Goal: Task Accomplishment & Management: Manage account settings

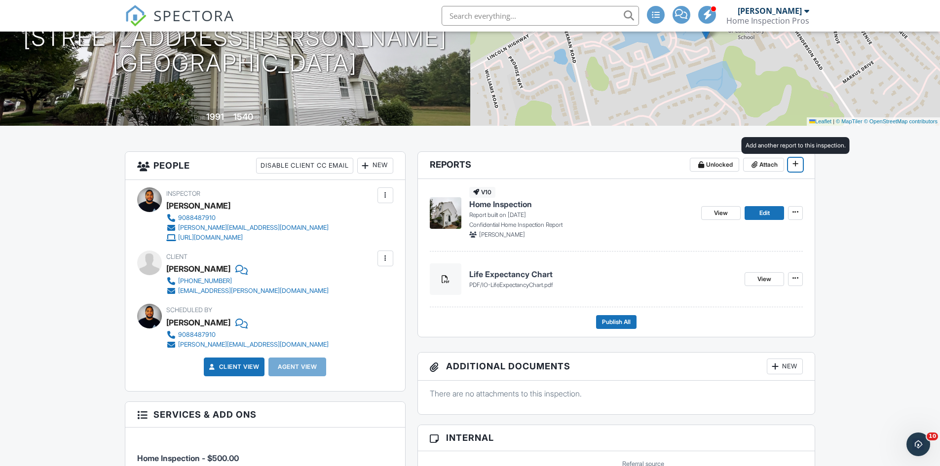
click at [794, 163] on icon at bounding box center [796, 163] width 6 height 7
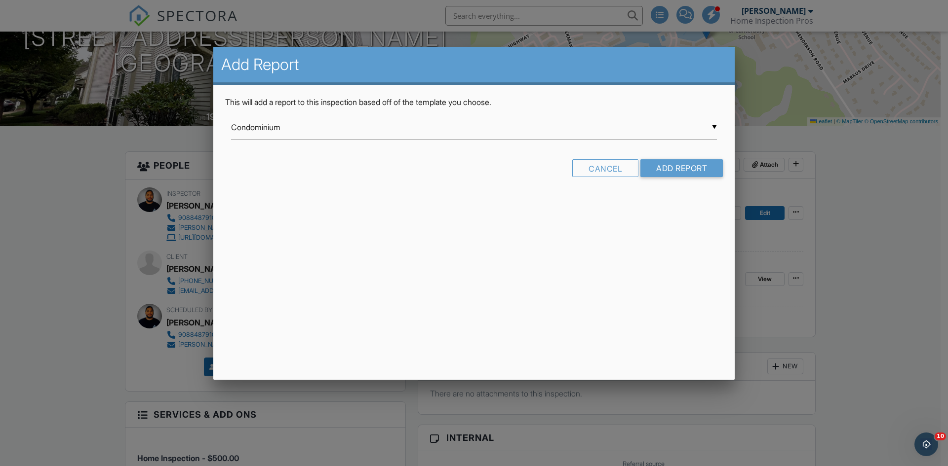
click at [414, 127] on div "▼ Condominium Condominium Confidential Home Inspection Report Home Inspection (…" at bounding box center [474, 128] width 486 height 24
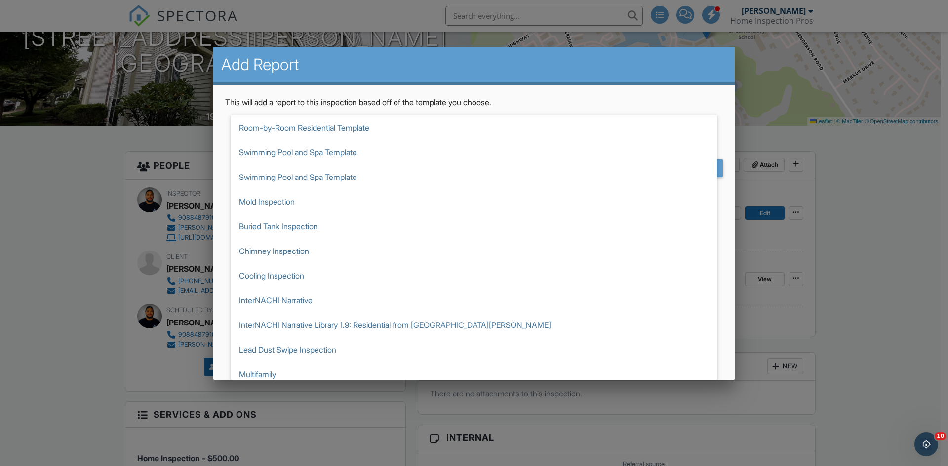
scroll to position [56, 0]
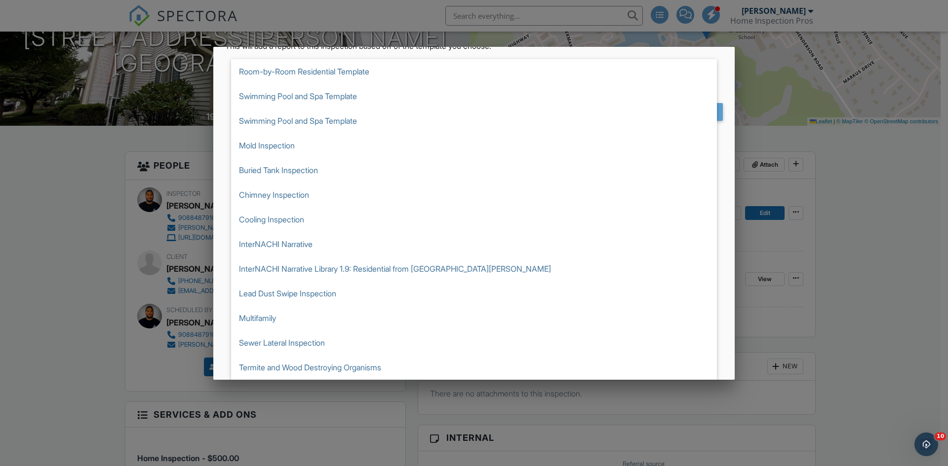
click at [376, 365] on span "Termite and Wood Destroying Organisms" at bounding box center [474, 367] width 486 height 25
type input "Termite and Wood Destroying Organisms"
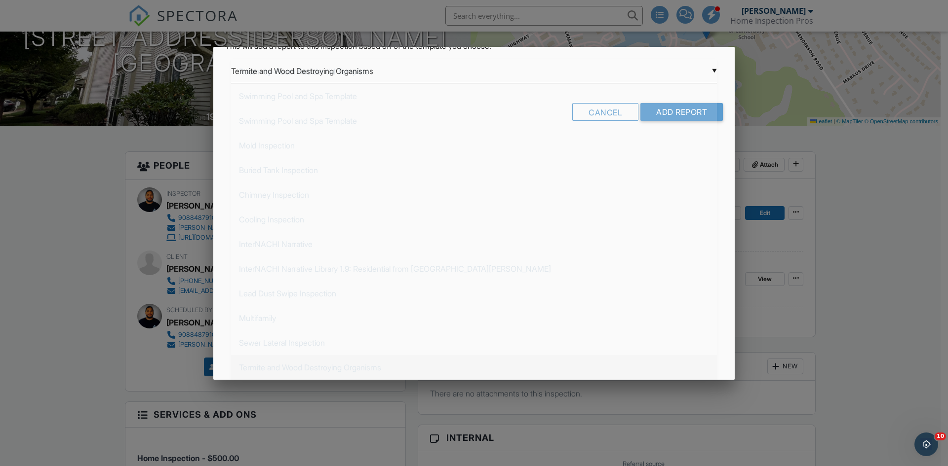
scroll to position [0, 0]
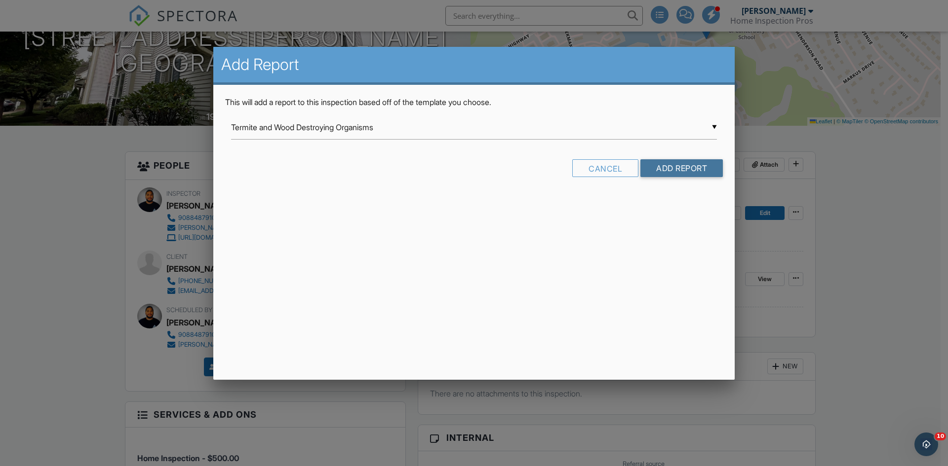
click at [678, 161] on input "Add Report" at bounding box center [681, 168] width 82 height 18
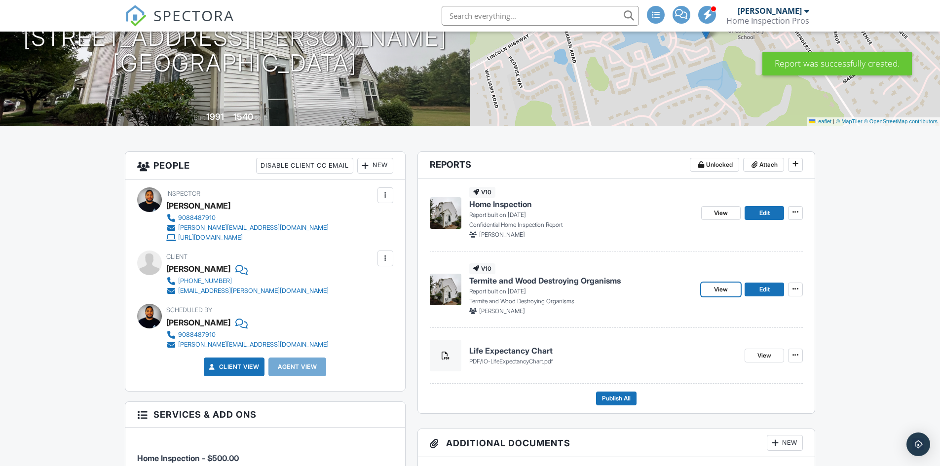
click at [728, 287] on span "View" at bounding box center [721, 290] width 14 height 10
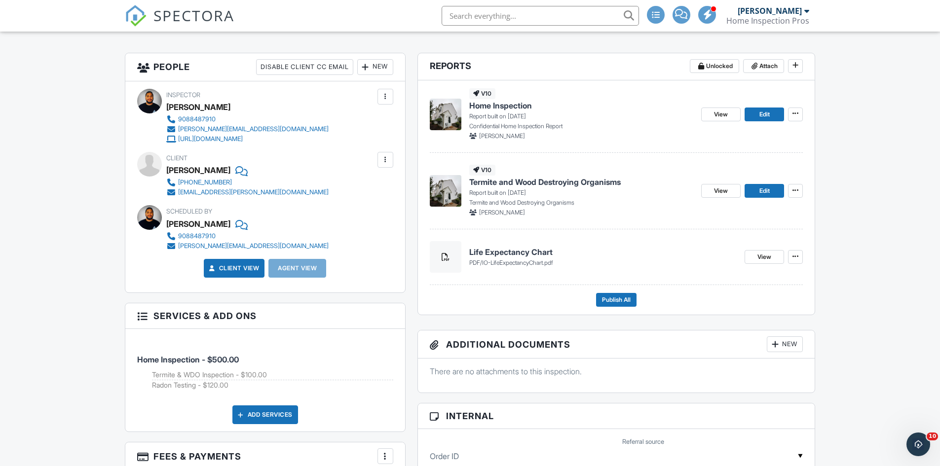
click at [765, 184] on div "View Edit" at bounding box center [752, 191] width 102 height 52
click at [765, 187] on span "Edit" at bounding box center [765, 191] width 10 height 10
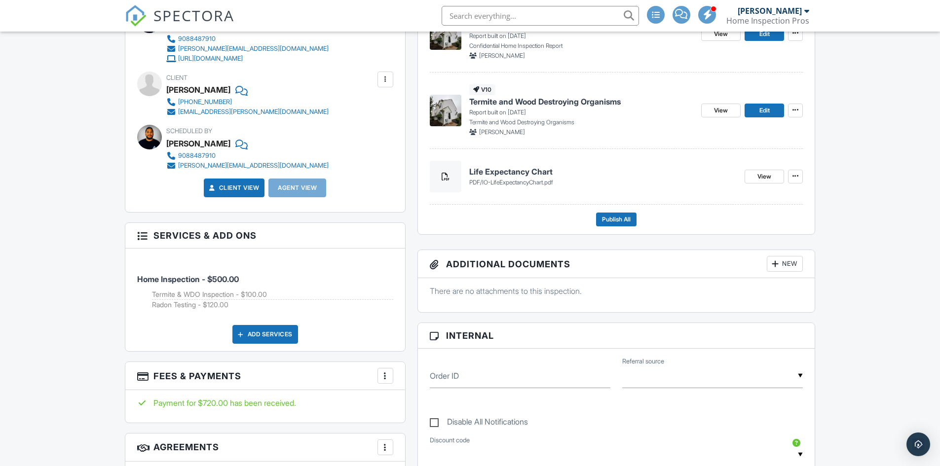
scroll to position [197, 0]
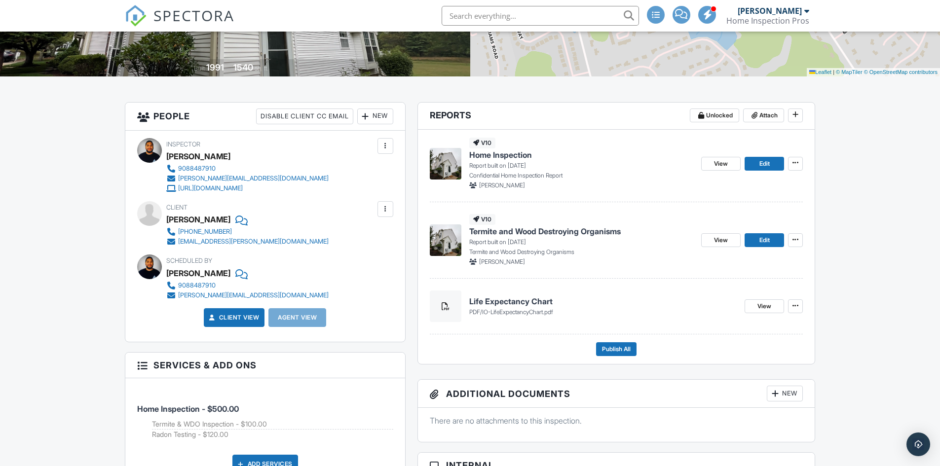
click at [615, 358] on div "v10 Home Inspection Report built on 09/25/2025 Confidential Home Inspection Rep…" at bounding box center [616, 247] width 397 height 235
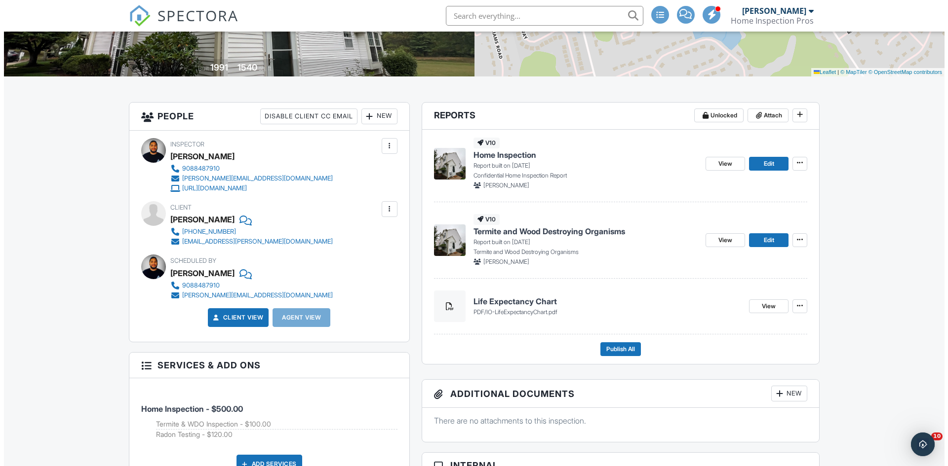
scroll to position [0, 0]
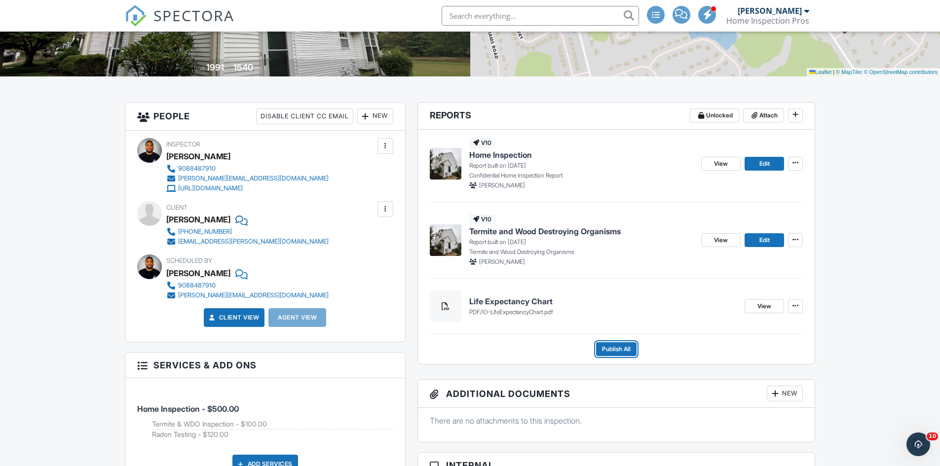
click at [616, 347] on span "Publish All" at bounding box center [616, 350] width 29 height 10
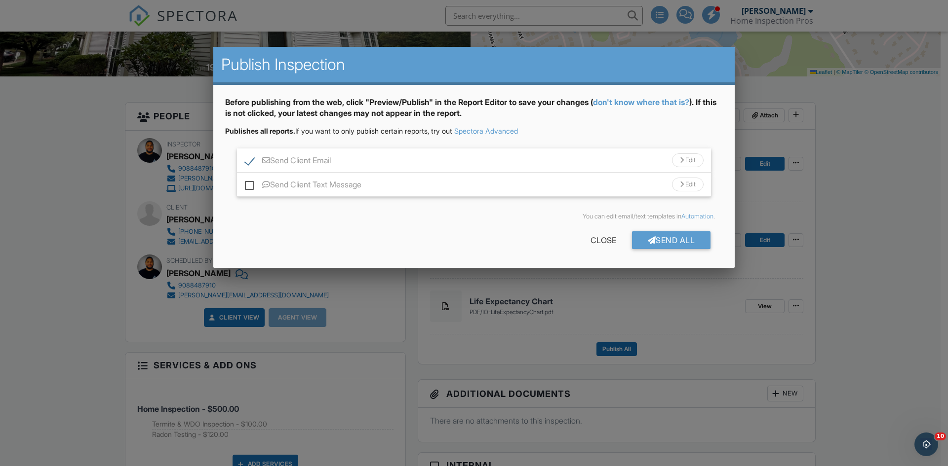
click at [438, 338] on div at bounding box center [474, 242] width 948 height 583
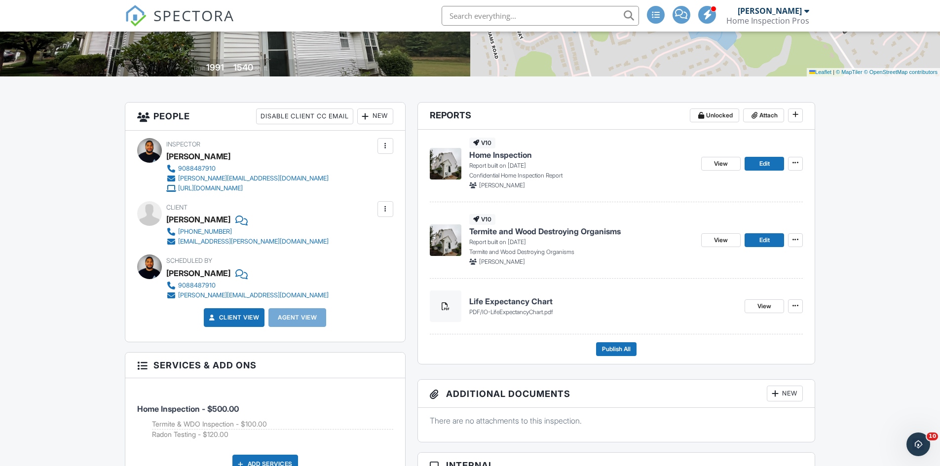
click at [363, 115] on div at bounding box center [366, 117] width 10 height 10
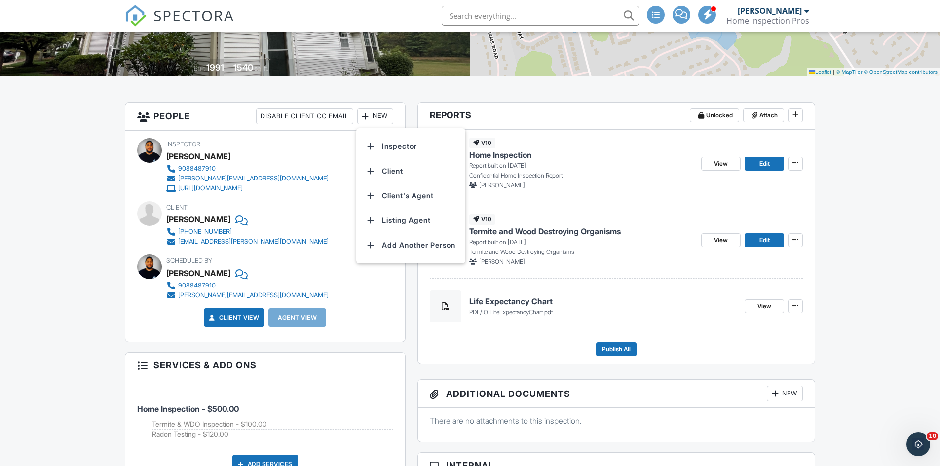
click at [395, 198] on li "Client's Agent" at bounding box center [410, 196] width 97 height 25
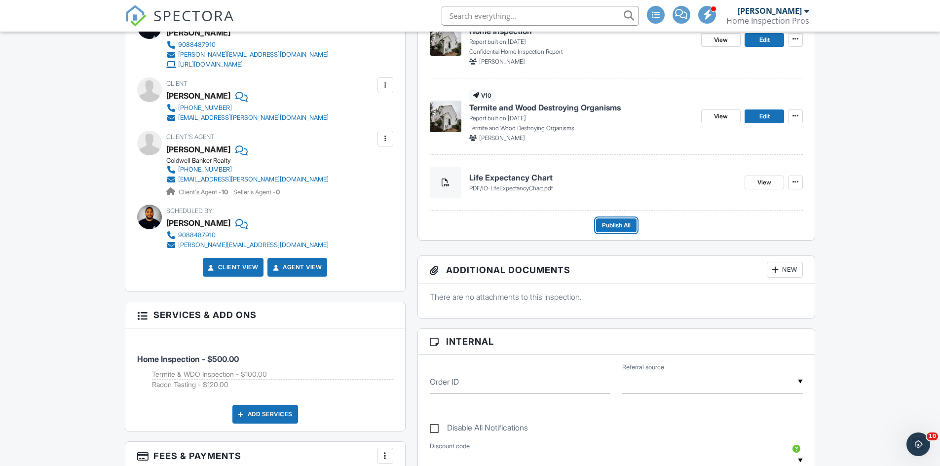
click at [603, 231] on span "Publish All" at bounding box center [616, 226] width 29 height 10
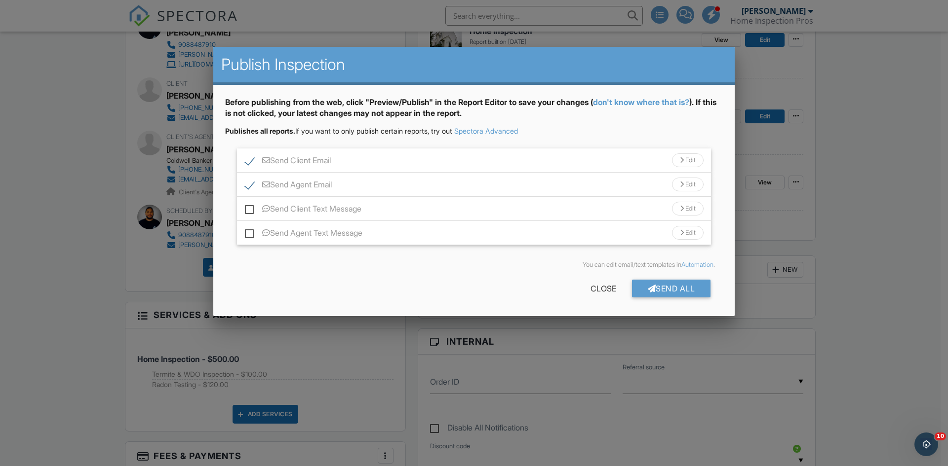
click at [648, 286] on div at bounding box center [652, 289] width 8 height 8
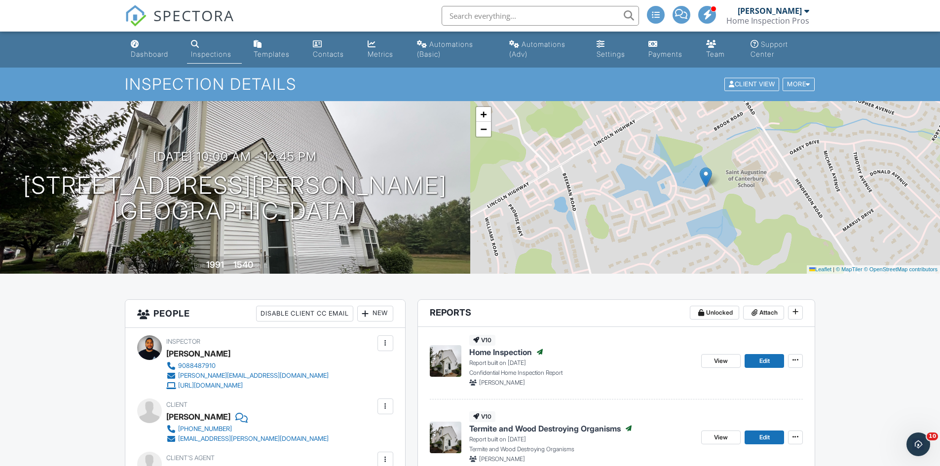
click at [137, 61] on link "Dashboard" at bounding box center [153, 50] width 52 height 28
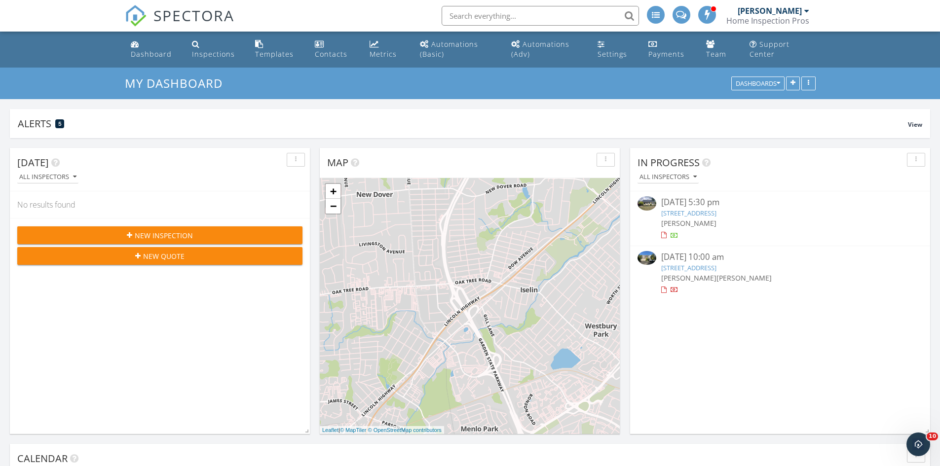
click at [685, 213] on link "70 Buckingham Dr, Willingboro, NJ 08046" at bounding box center [688, 213] width 55 height 9
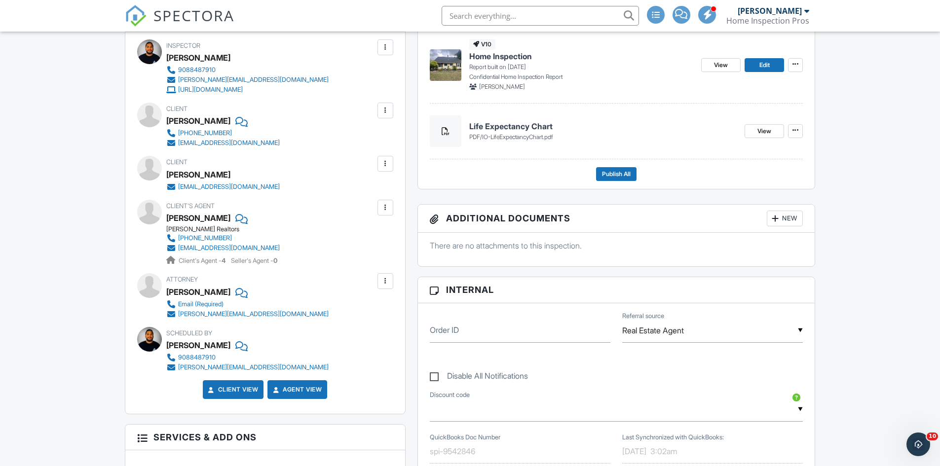
scroll to position [99, 0]
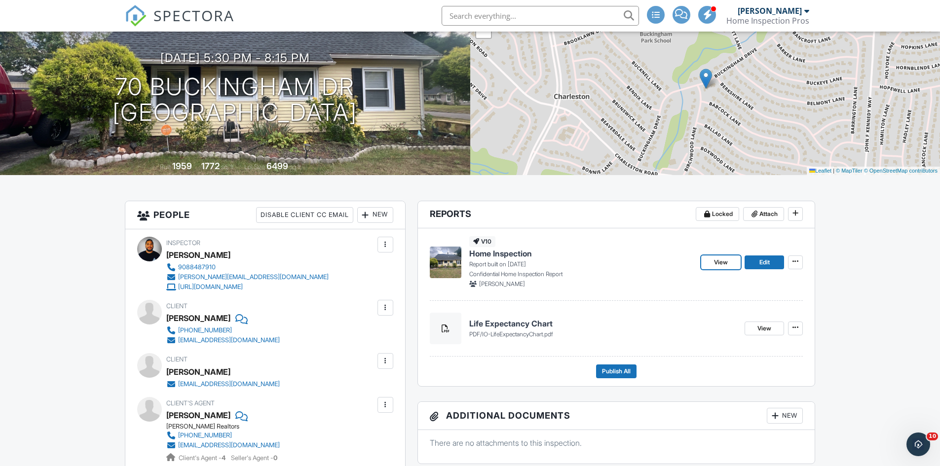
click at [729, 263] on link "View" at bounding box center [720, 263] width 39 height 14
